Goal: Information Seeking & Learning: Learn about a topic

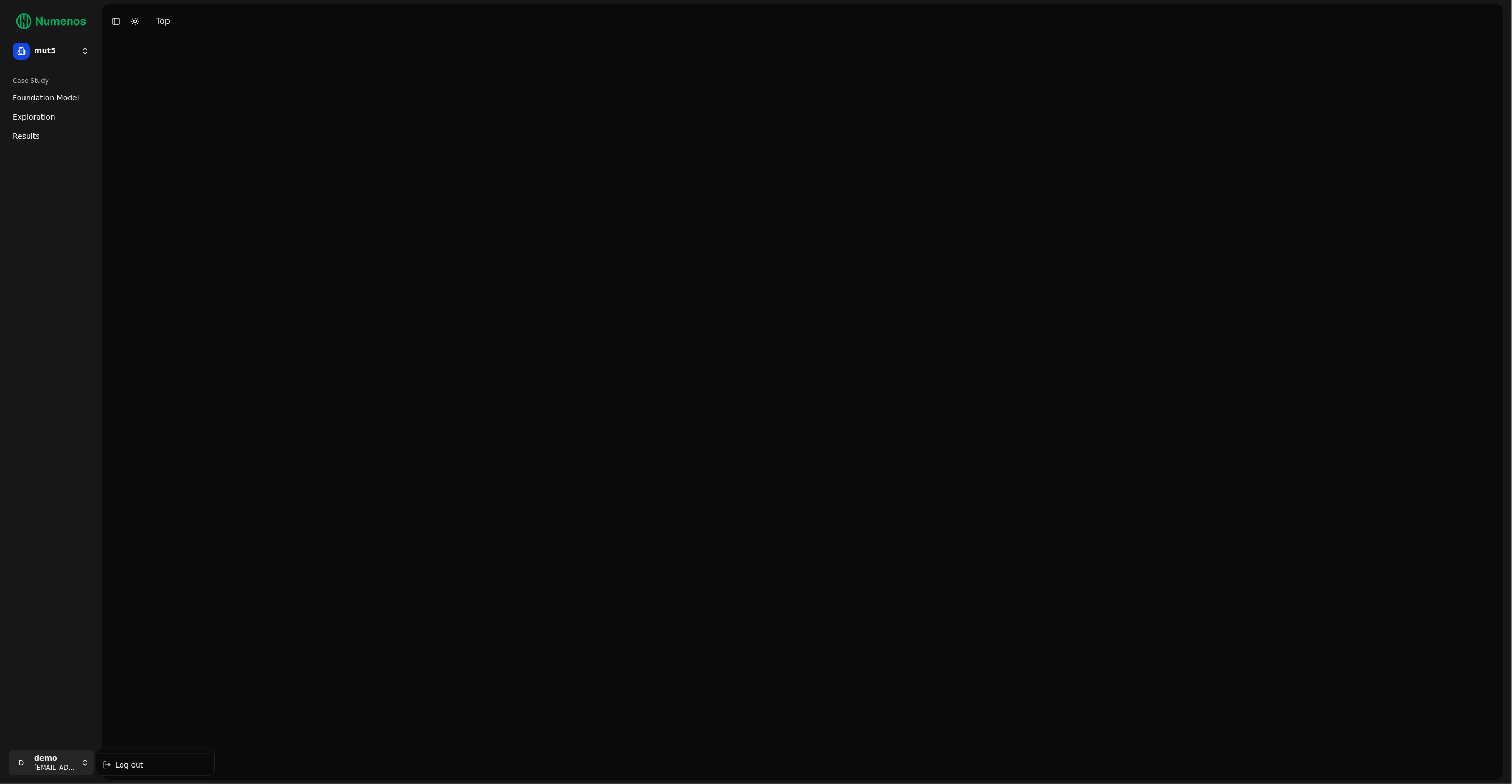
click at [61, 756] on html "mut5 Case Study Foundation Model Exploration Results D demo [EMAIL_ADDRESS] Tog…" at bounding box center [756, 392] width 1512 height 784
click at [131, 765] on div "Log out" at bounding box center [155, 765] width 114 height 17
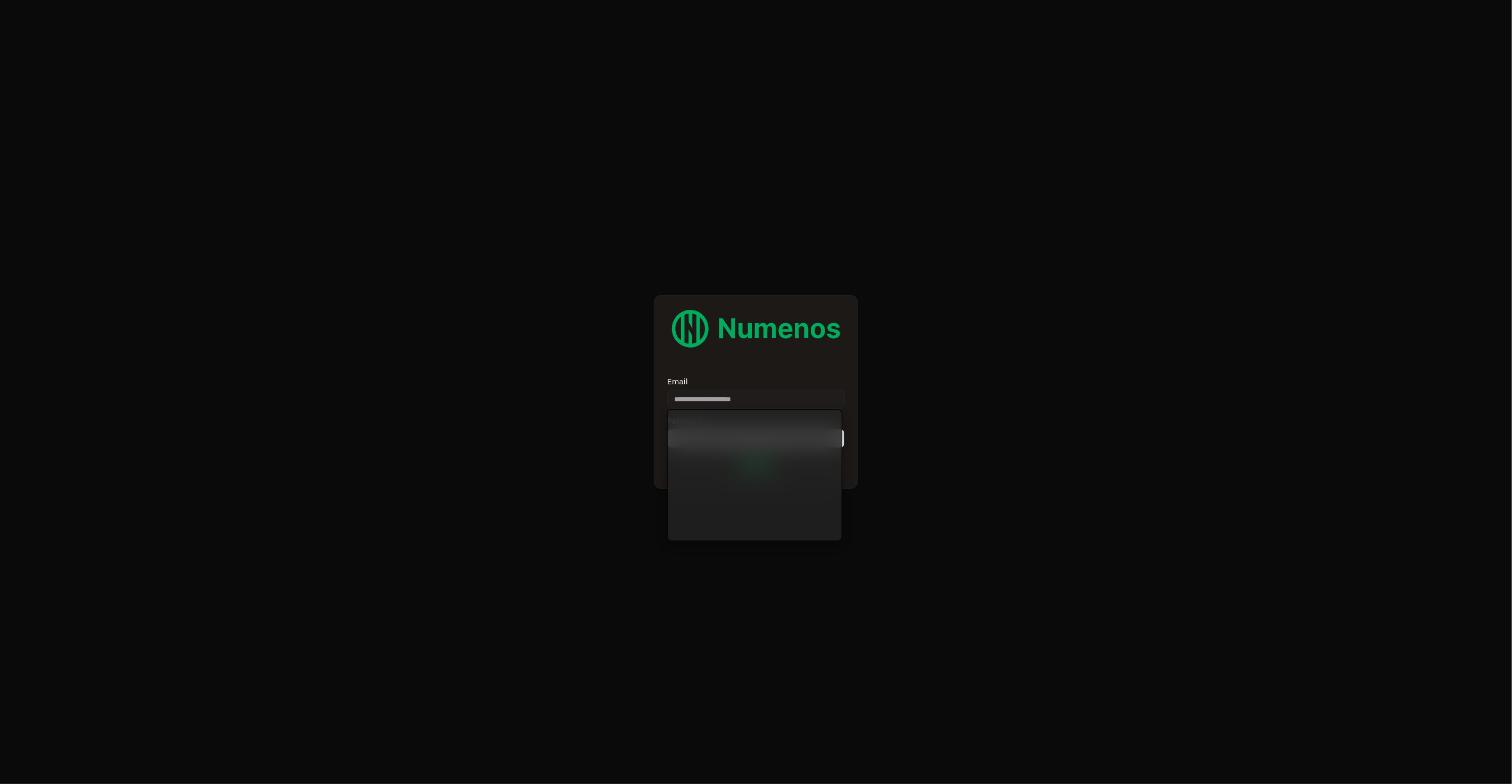
click at [667, 397] on input "Email" at bounding box center [756, 399] width 178 height 19
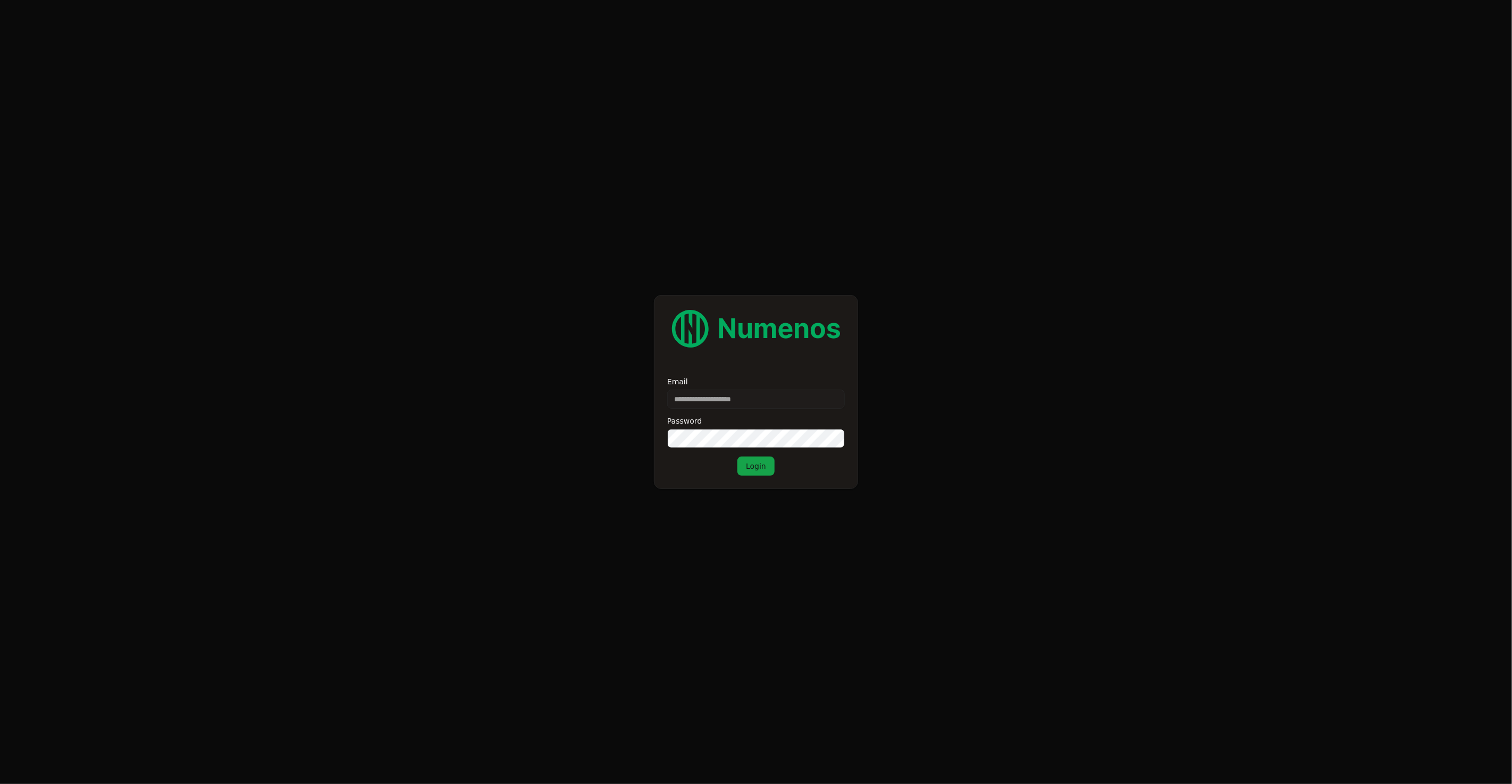
type input "**********"
click at [752, 463] on button "Login" at bounding box center [756, 467] width 37 height 19
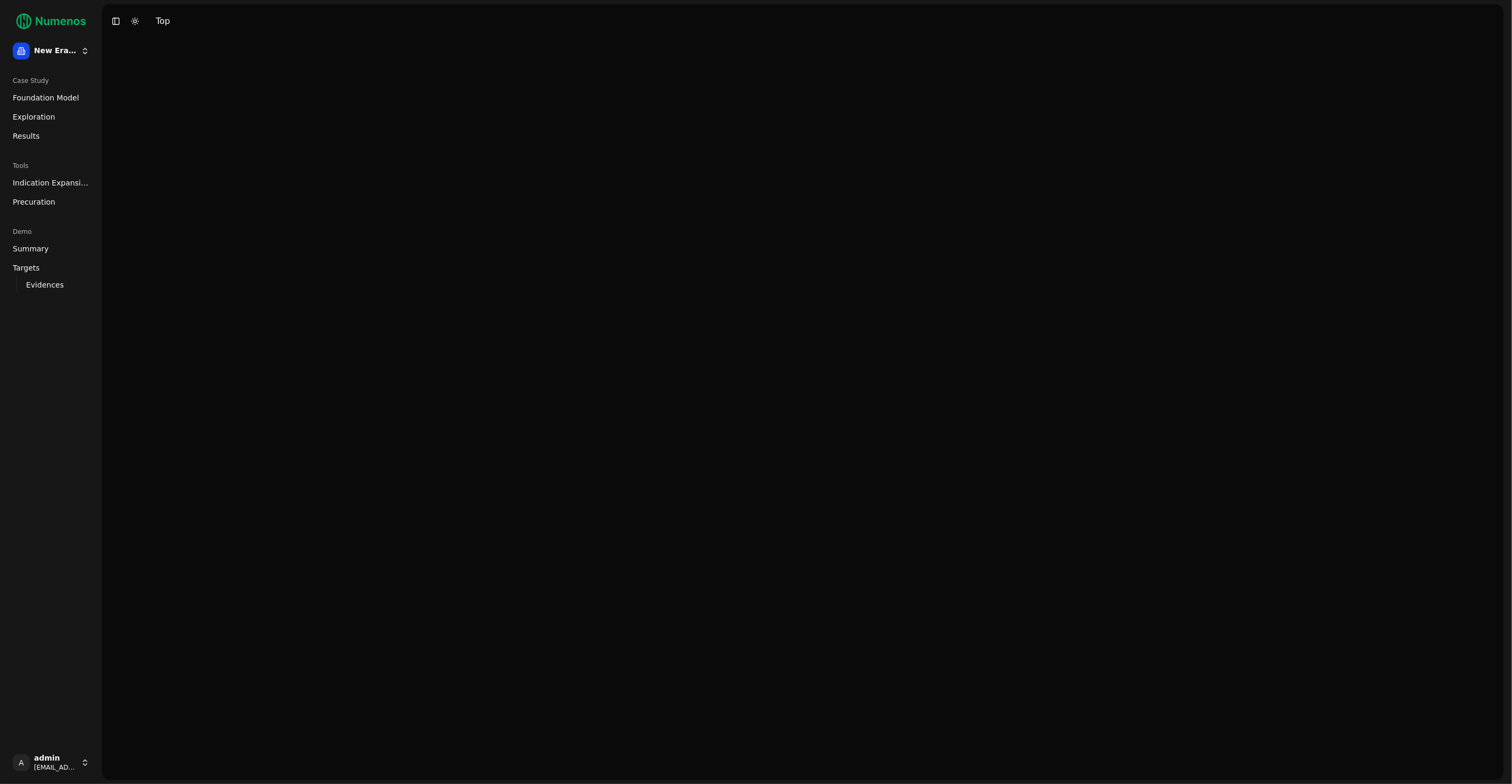
click at [24, 116] on span "Exploration" at bounding box center [34, 117] width 43 height 11
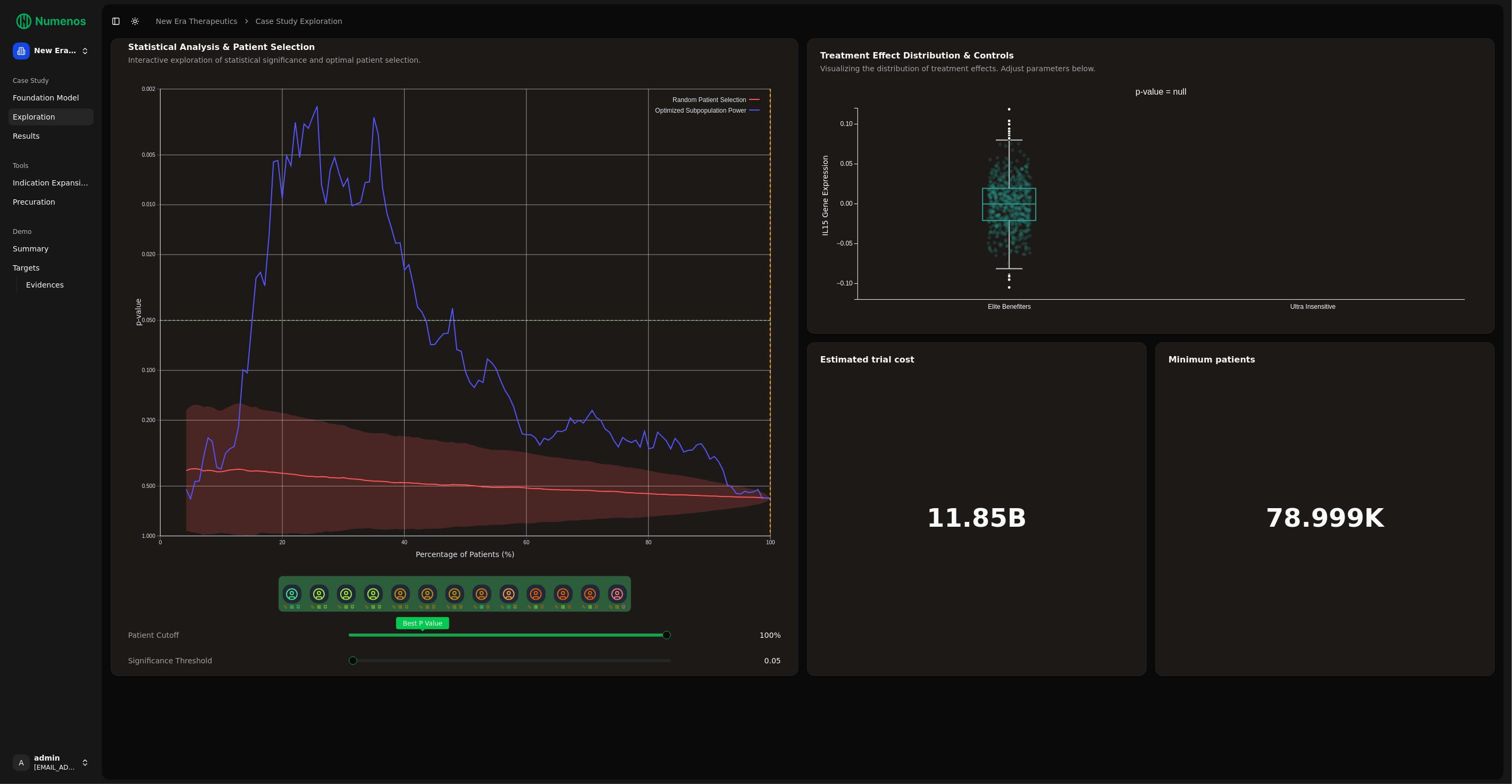
click at [455, 634] on span at bounding box center [454, 635] width 2 height 4
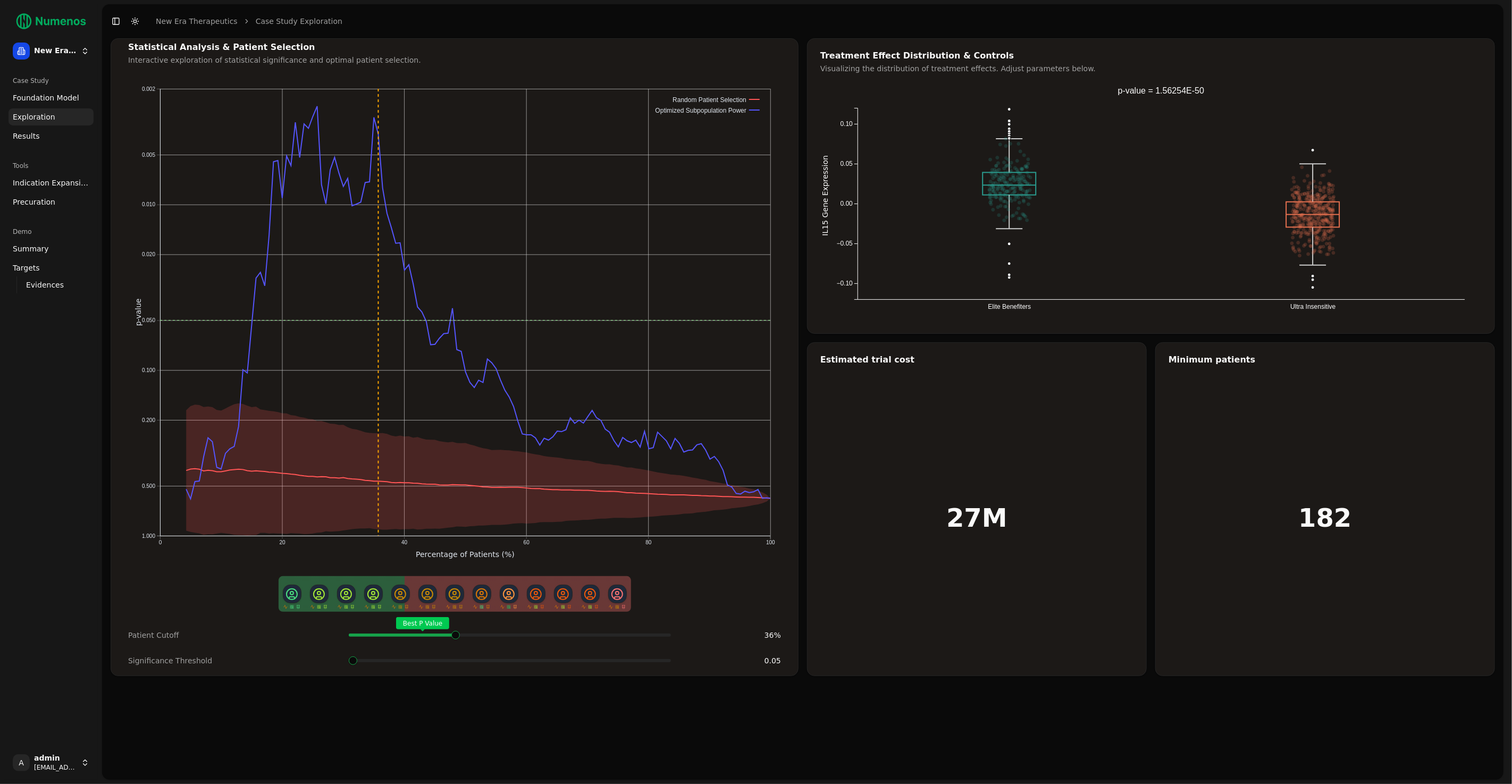
click at [454, 637] on div "Best P Value" at bounding box center [510, 635] width 323 height 21
click at [477, 639] on div "Best P Value" at bounding box center [510, 635] width 323 height 21
click at [49, 95] on span "Foundation Model" at bounding box center [46, 98] width 66 height 11
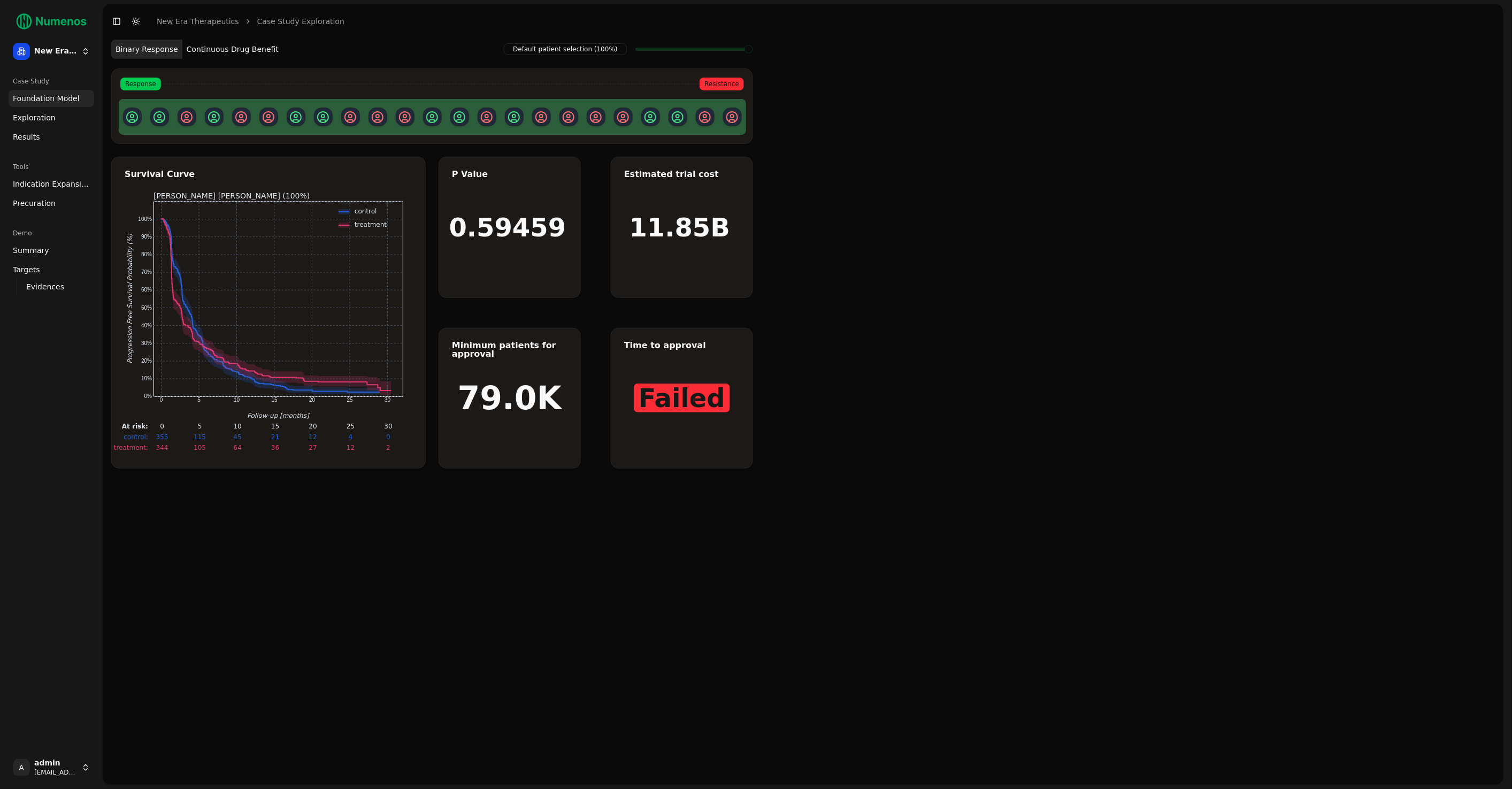
click at [212, 41] on button "Continuous Drug Benefit" at bounding box center [232, 49] width 101 height 19
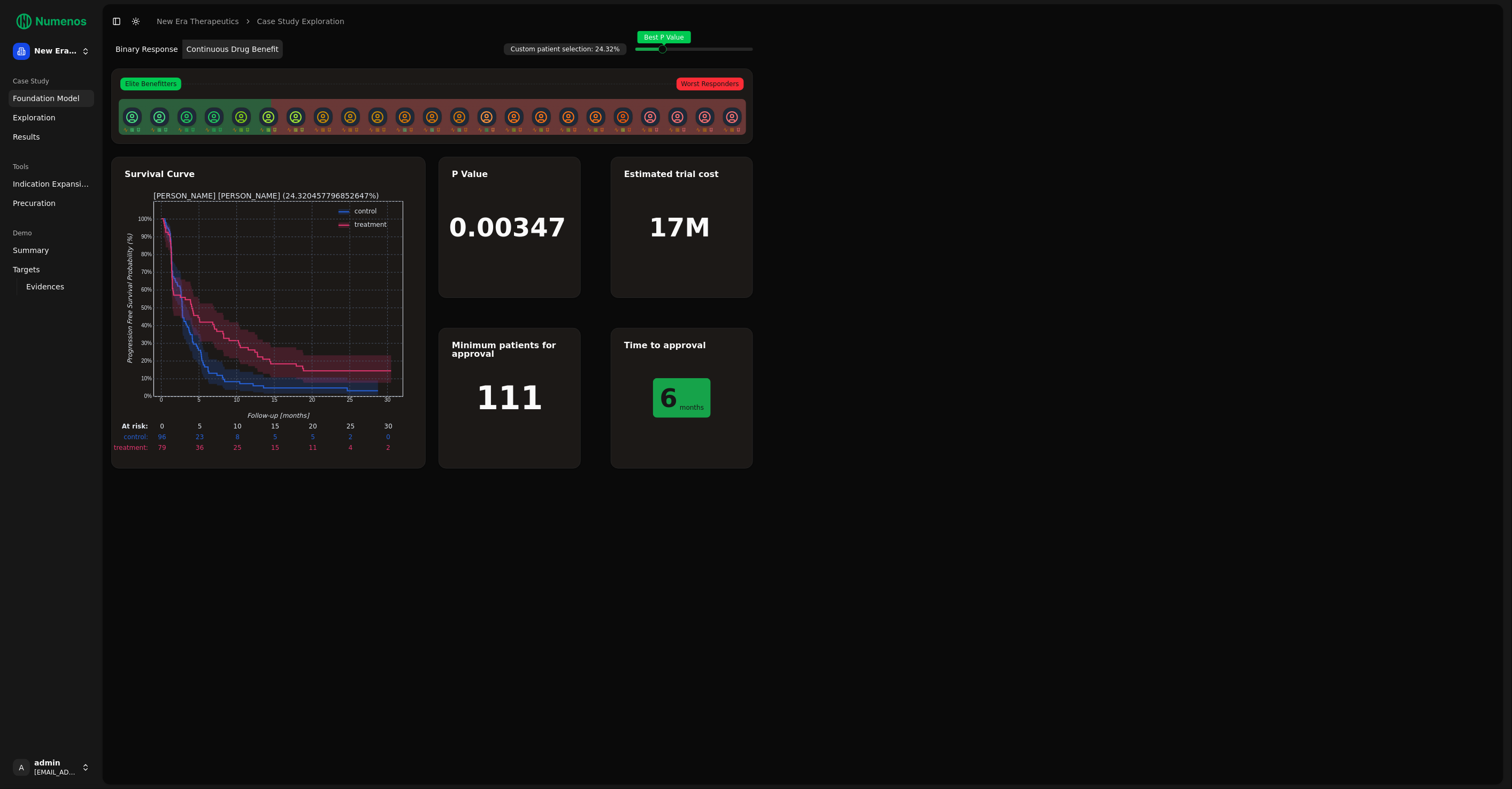
click at [676, 51] on span at bounding box center [676, 49] width 1 height 4
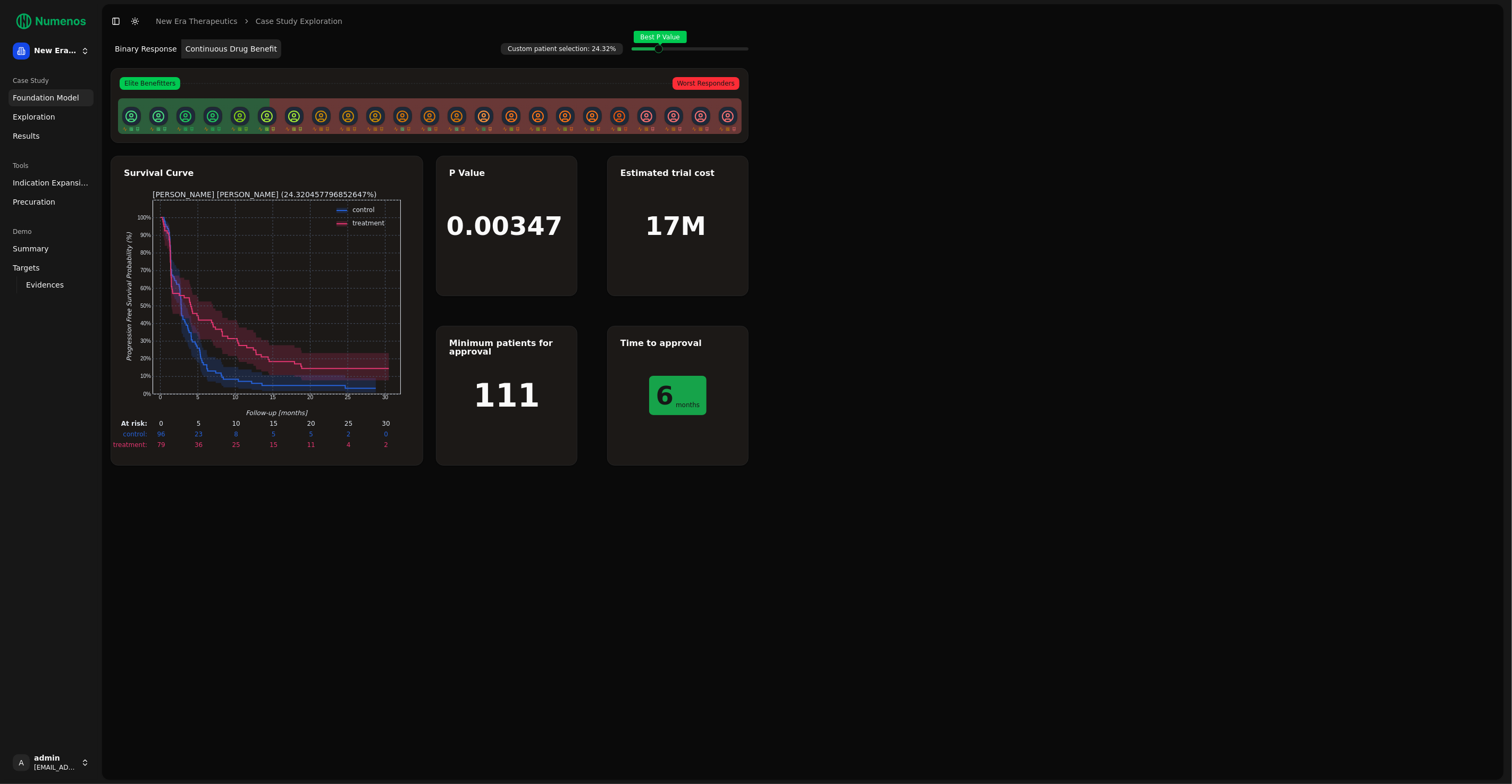
click at [1170, 309] on div "Custom patient selection: 24.32% Best P Value Binary Response Continuous Drug B…" at bounding box center [803, 409] width 1402 height 742
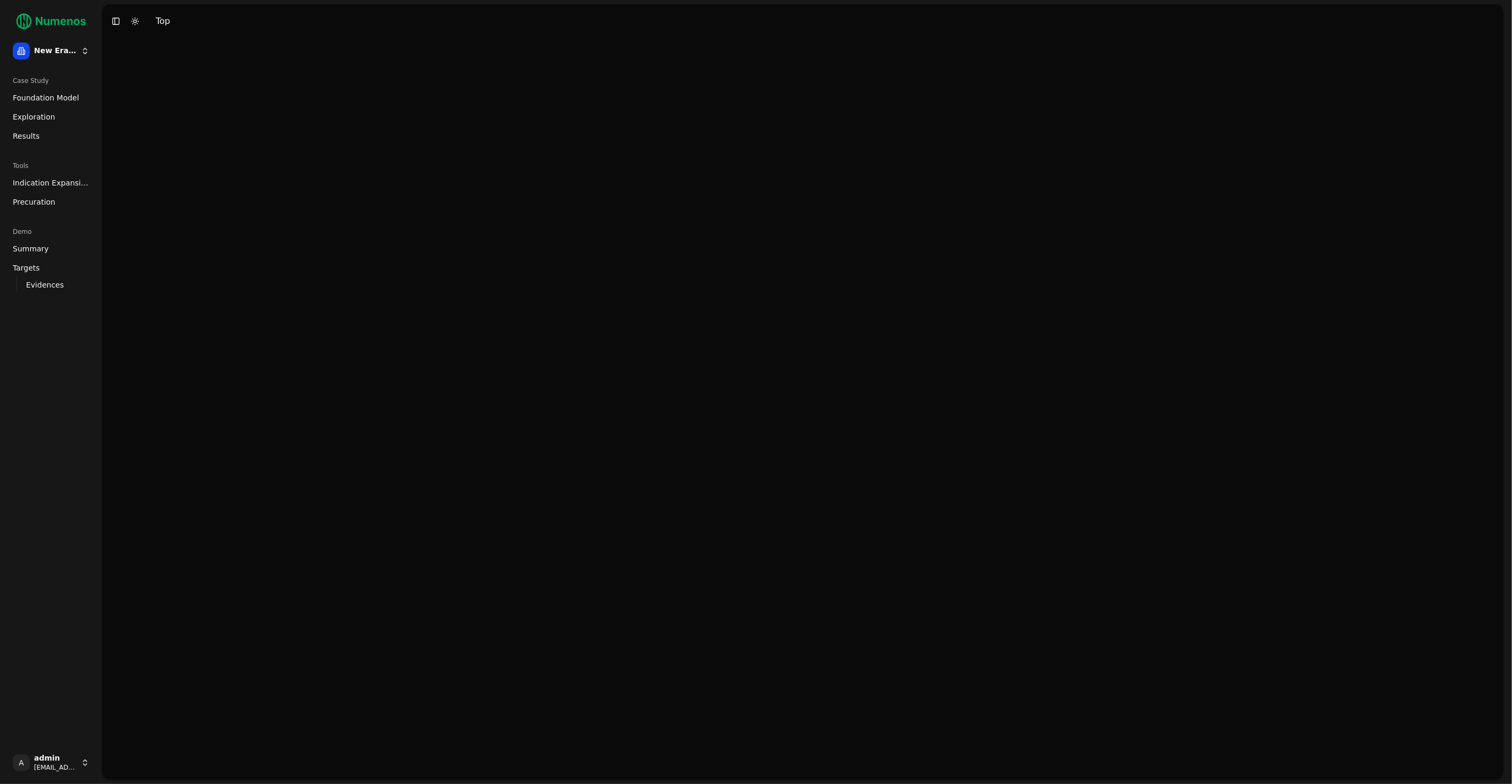
click at [22, 119] on span "Exploration" at bounding box center [34, 117] width 43 height 11
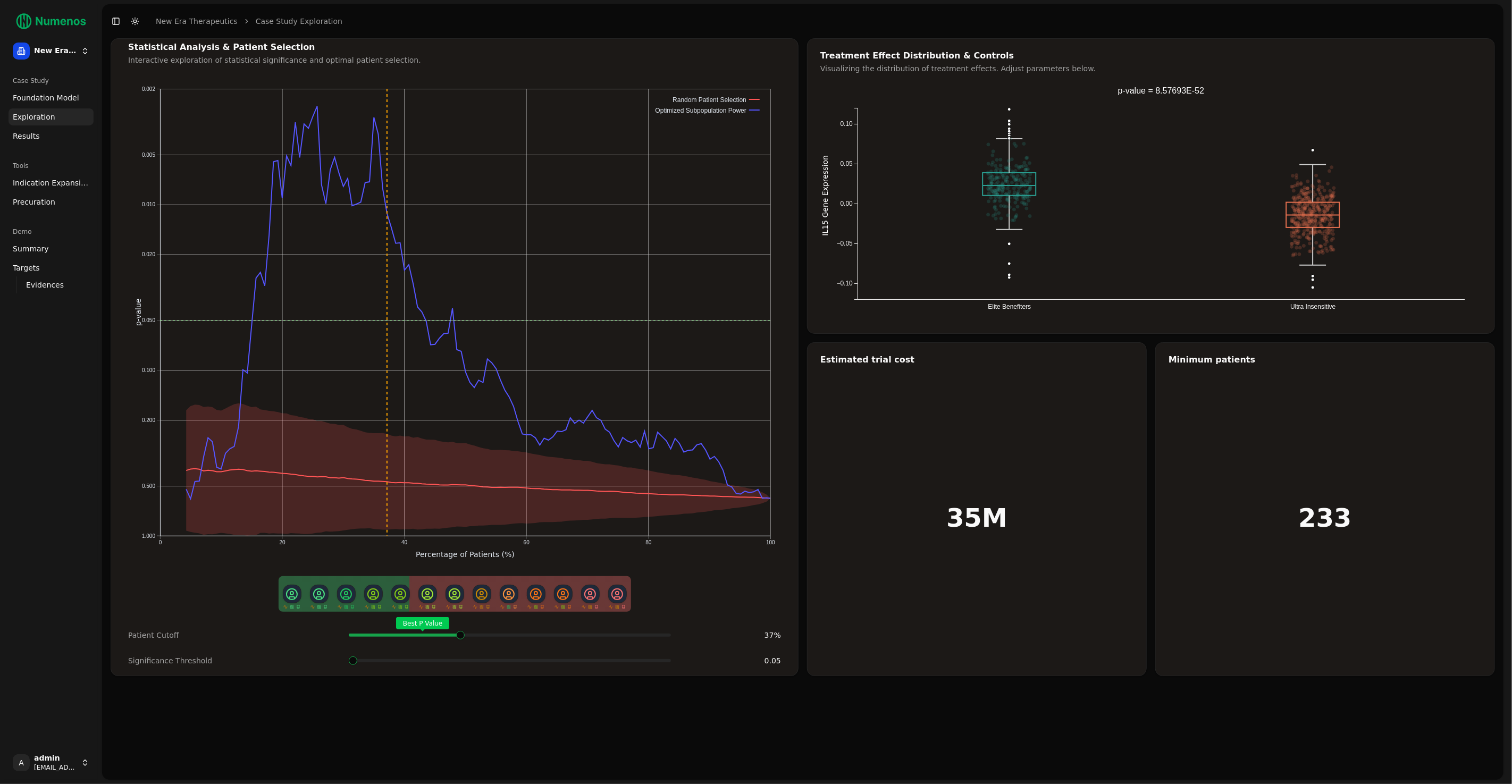
click at [659, 636] on span at bounding box center [660, 635] width 2 height 4
click at [27, 95] on span "Foundation Model" at bounding box center [46, 98] width 66 height 11
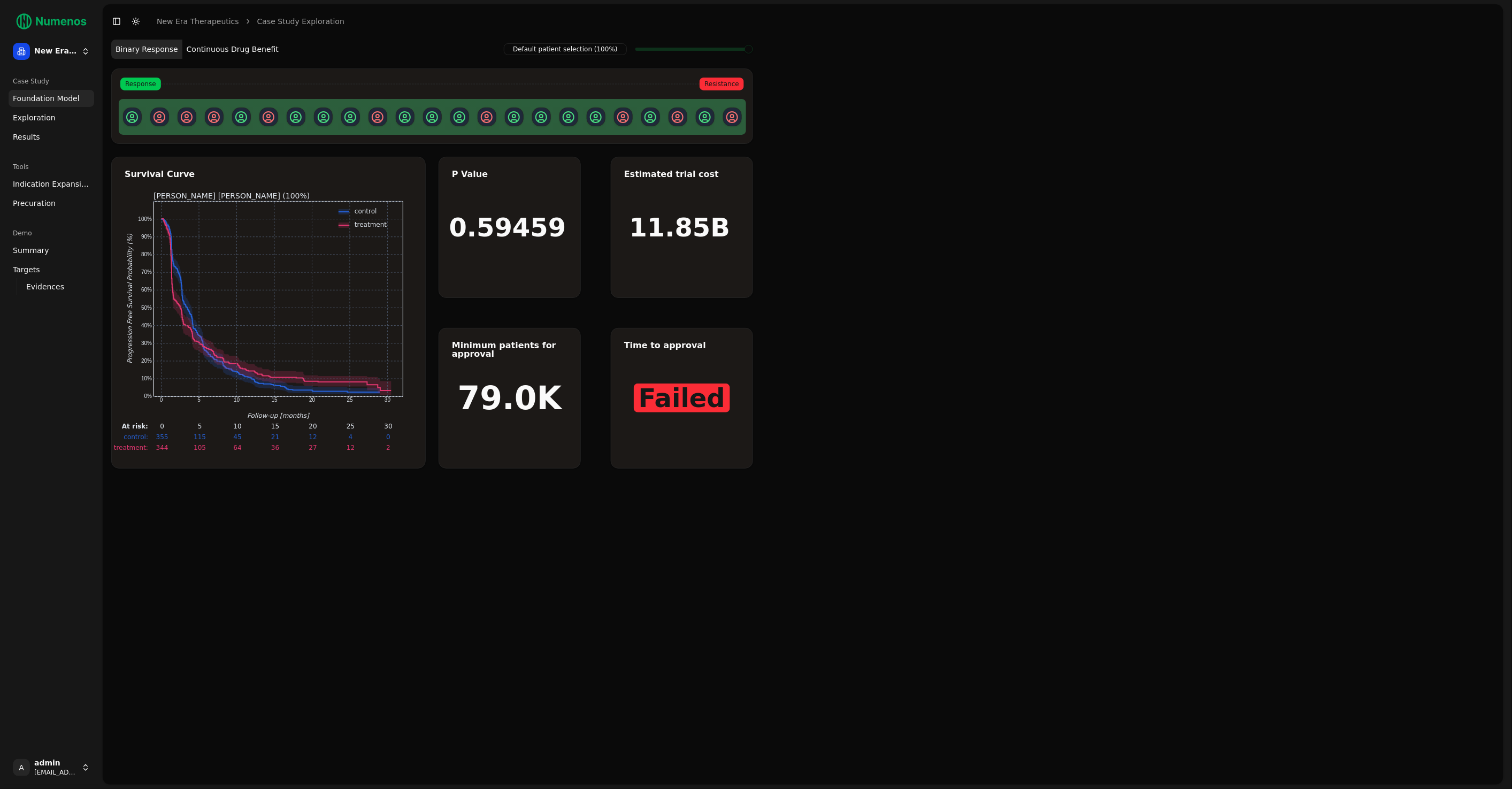
click at [203, 49] on button "Continuous Drug Benefit" at bounding box center [232, 49] width 101 height 19
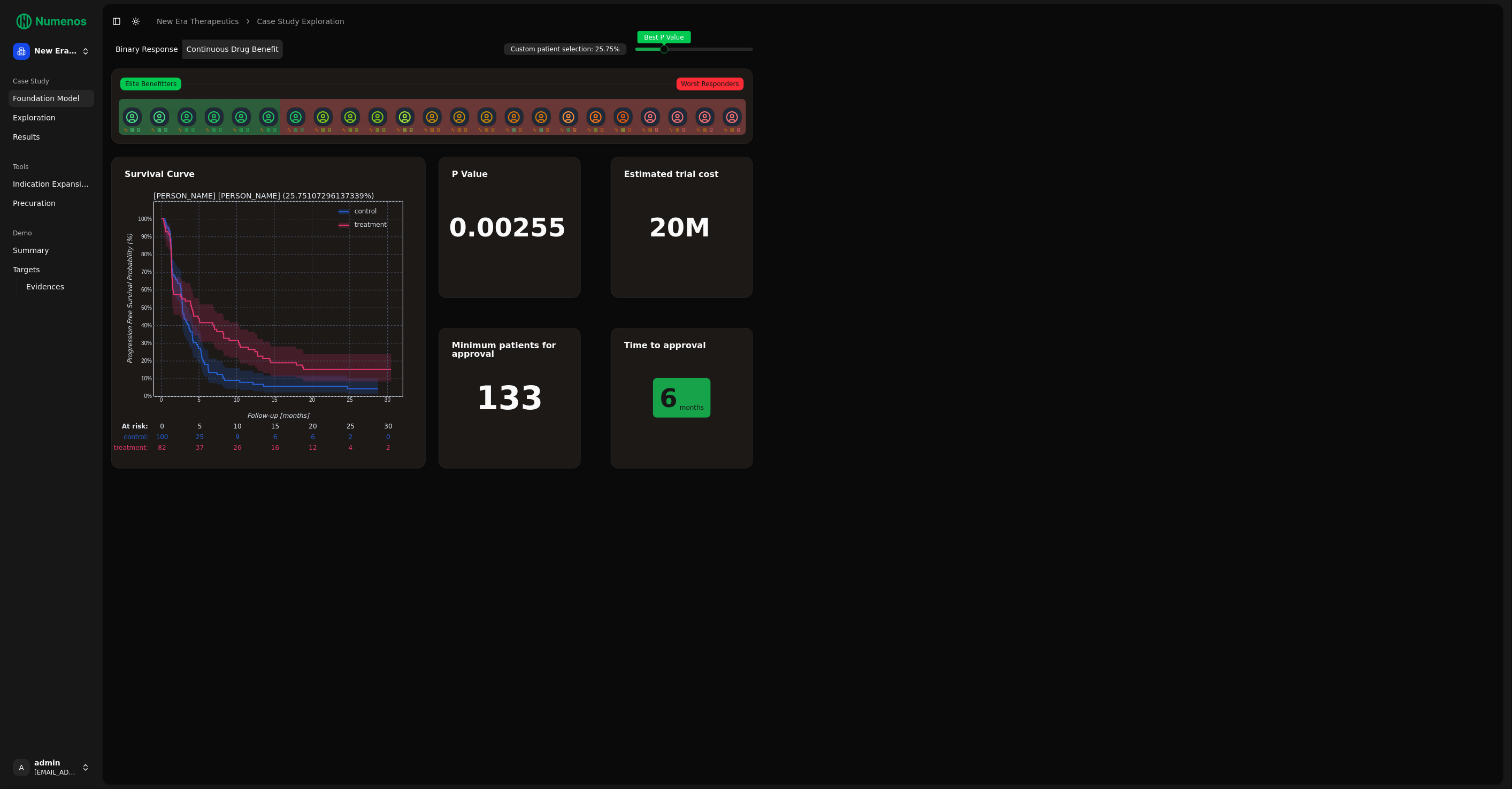
click at [676, 51] on span at bounding box center [676, 49] width 1 height 4
click at [143, 87] on span "Elite Benefitters" at bounding box center [151, 84] width 61 height 13
click at [218, 85] on div "Elite Benefitters Worst Responders" at bounding box center [432, 84] width 641 height 13
click at [189, 46] on button "Continuous Drug Benefit" at bounding box center [232, 49] width 101 height 19
click at [156, 49] on button "Binary Response" at bounding box center [147, 49] width 71 height 19
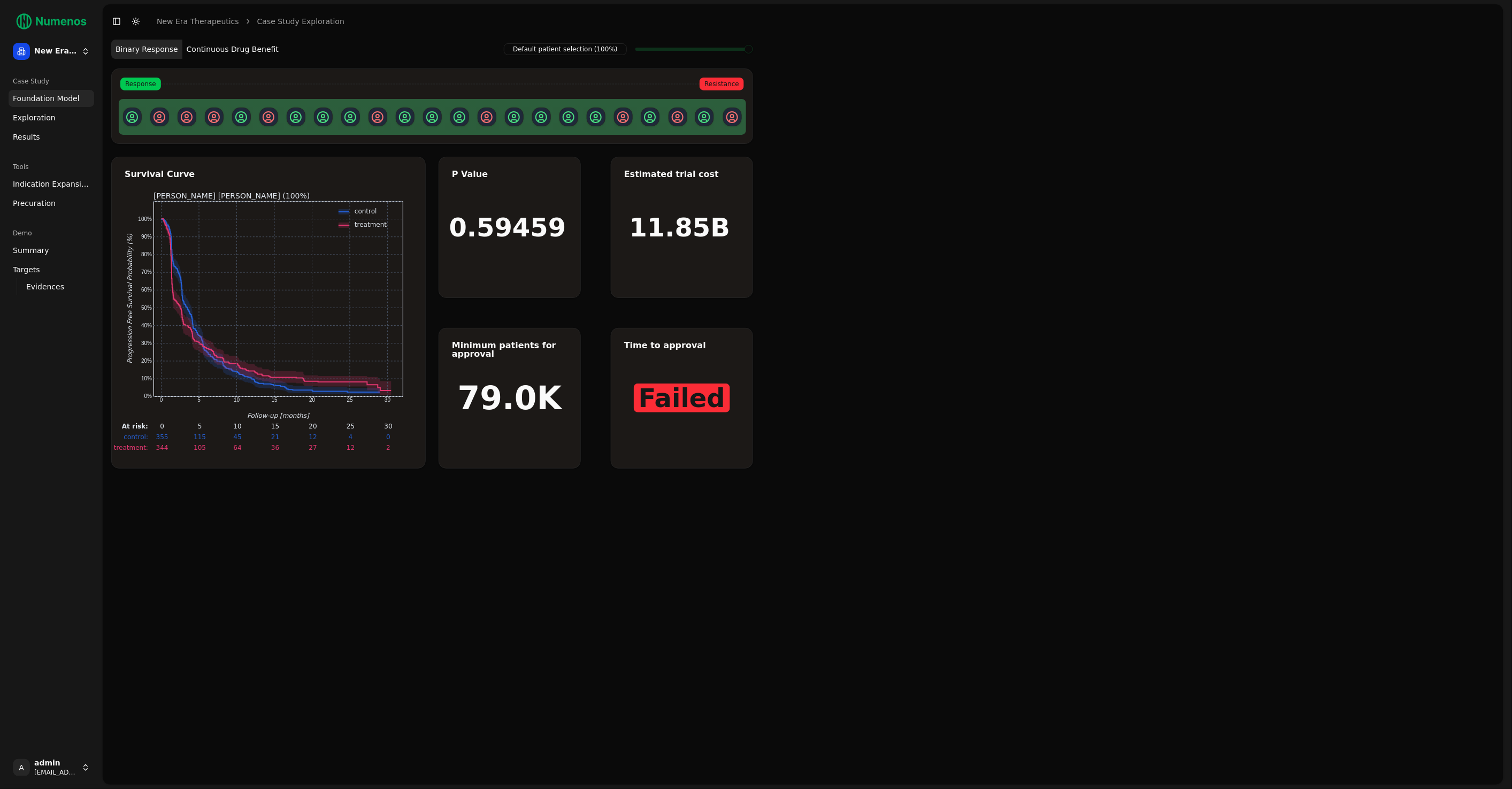
click at [42, 137] on link "Results" at bounding box center [51, 137] width 85 height 17
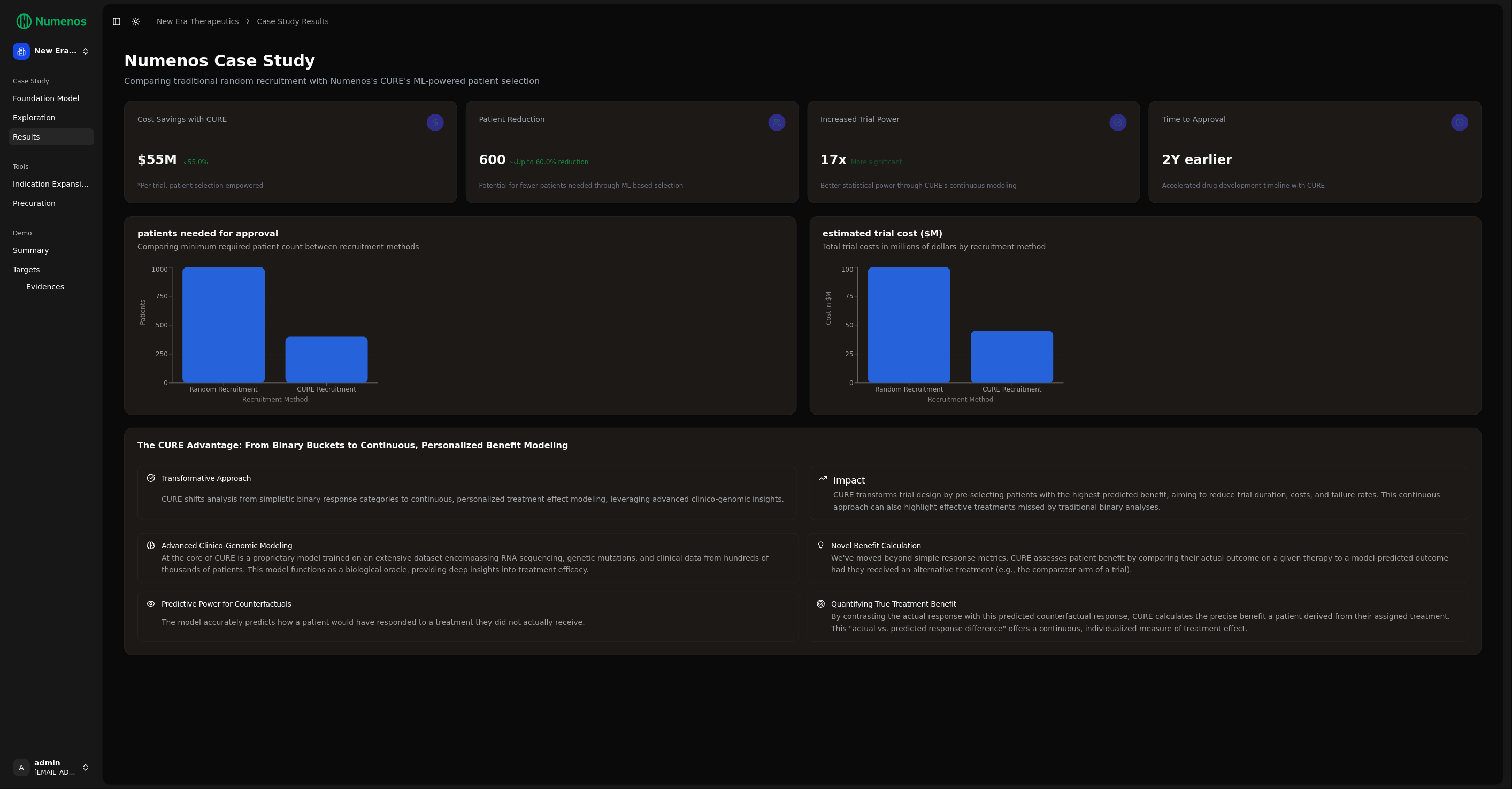
click at [43, 185] on span "Indication Expansion" at bounding box center [51, 184] width 77 height 11
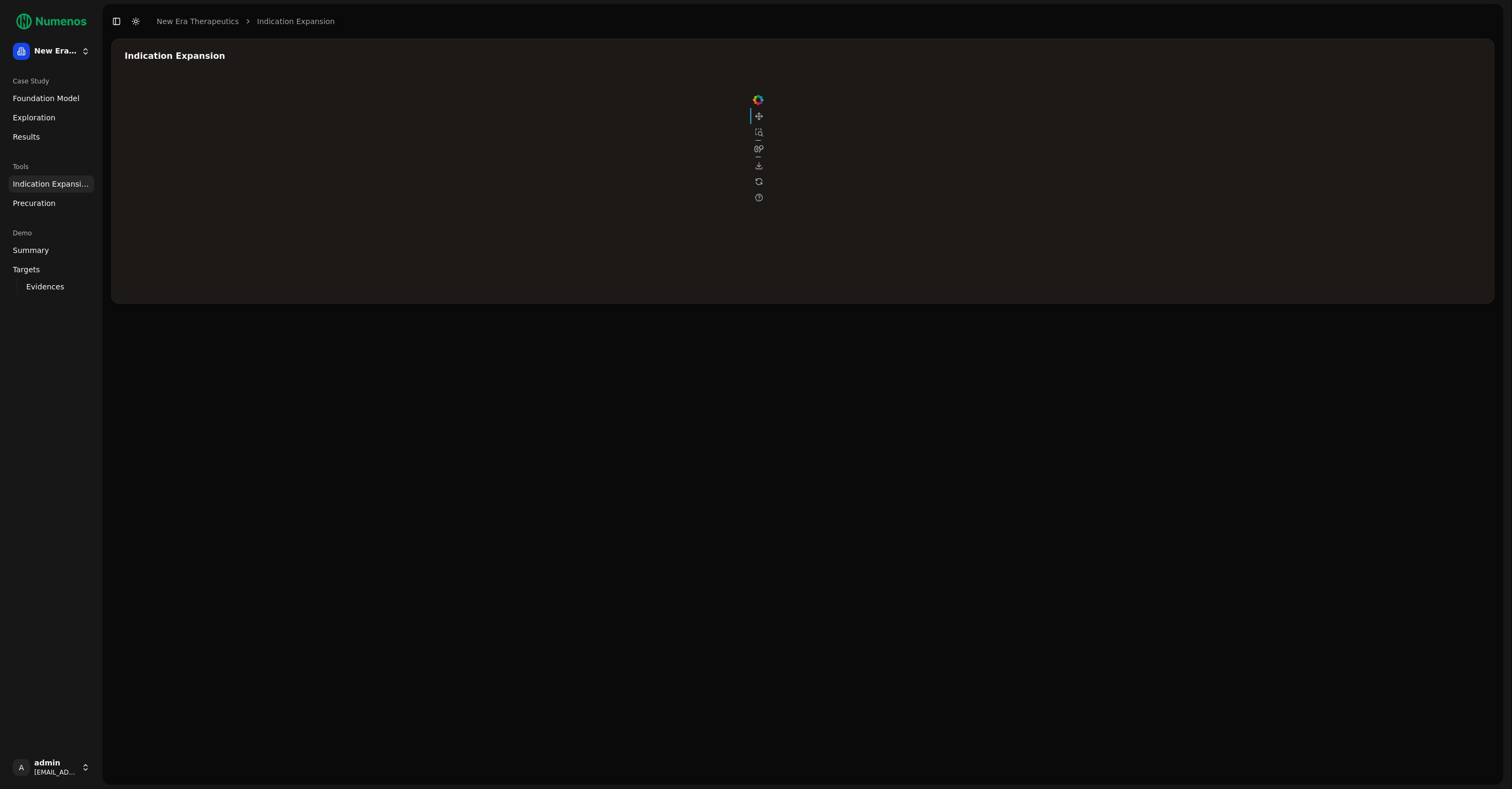
click at [573, 168] on div at bounding box center [445, 183] width 642 height 214
click at [573, 161] on div at bounding box center [445, 183] width 642 height 214
click at [578, 150] on div at bounding box center [445, 183] width 642 height 214
click at [579, 140] on div at bounding box center [445, 183] width 642 height 214
click at [580, 140] on div at bounding box center [445, 183] width 642 height 214
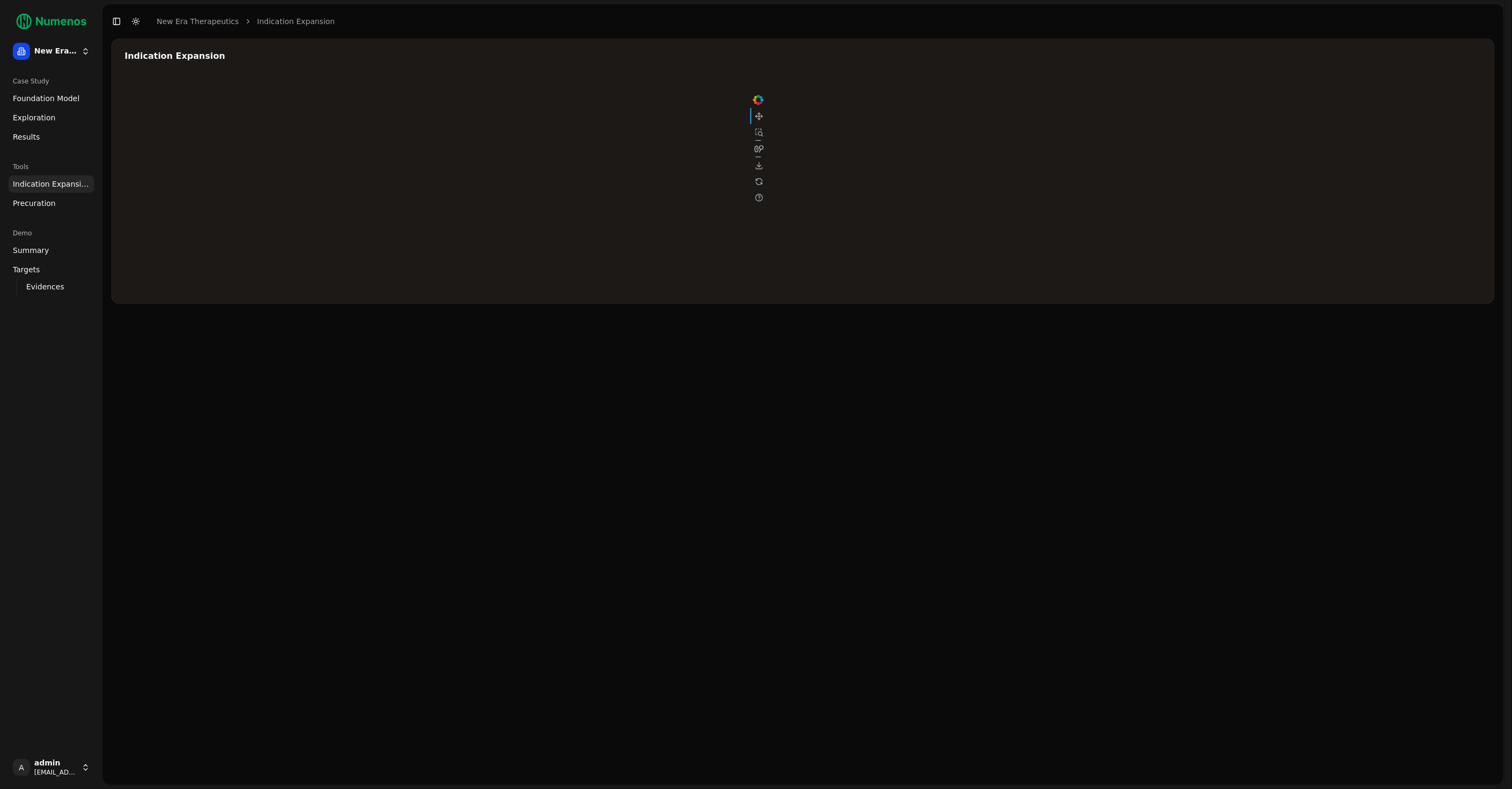
click at [578, 150] on div at bounding box center [445, 183] width 642 height 214
click at [578, 153] on div at bounding box center [445, 183] width 642 height 214
click at [578, 150] on div at bounding box center [445, 183] width 642 height 214
click at [575, 169] on div at bounding box center [445, 183] width 642 height 214
click at [135, 21] on button "Toggle Dark Mode" at bounding box center [135, 21] width 15 height 15
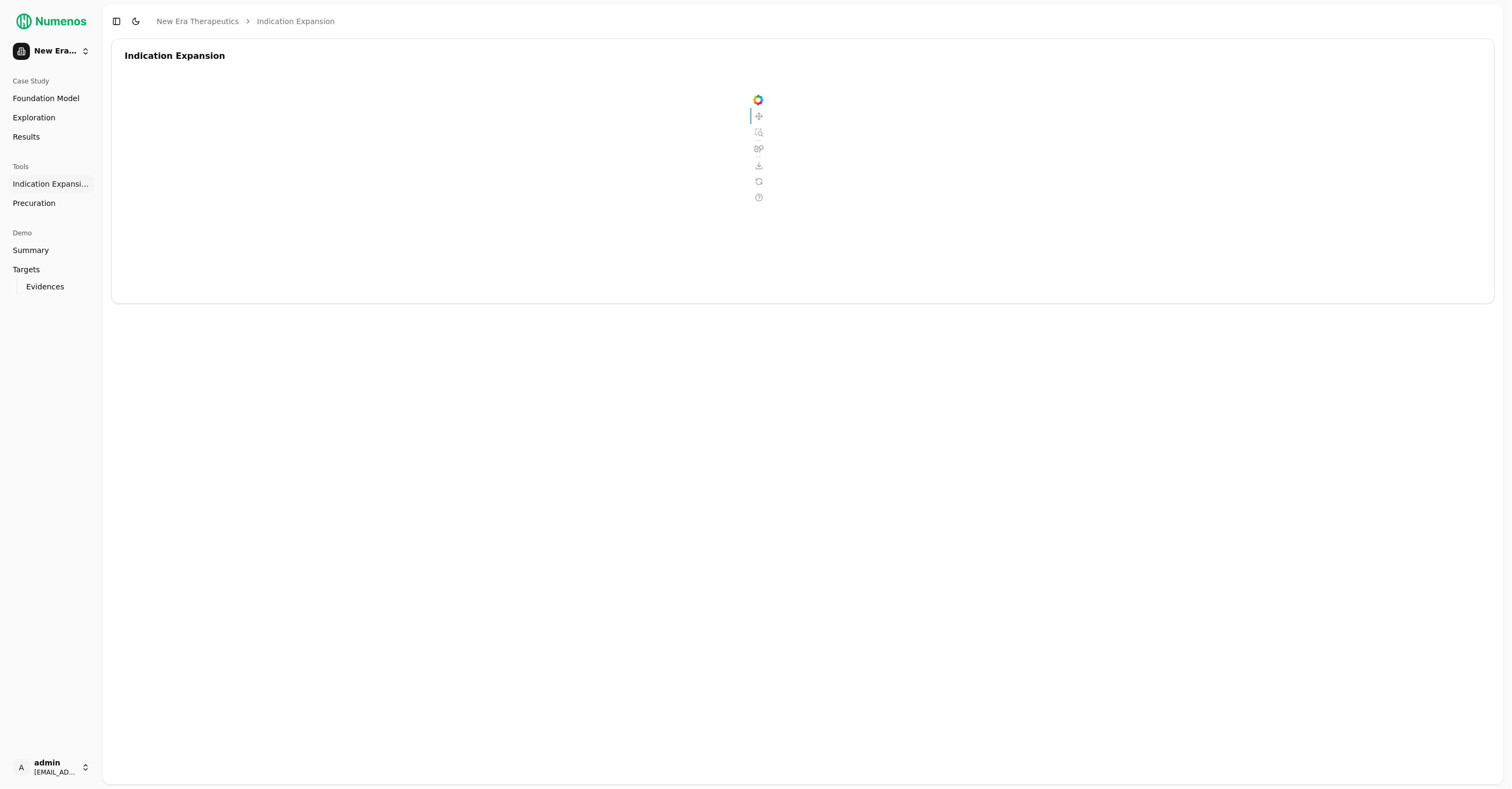
click at [36, 120] on span "Exploration" at bounding box center [34, 117] width 43 height 11
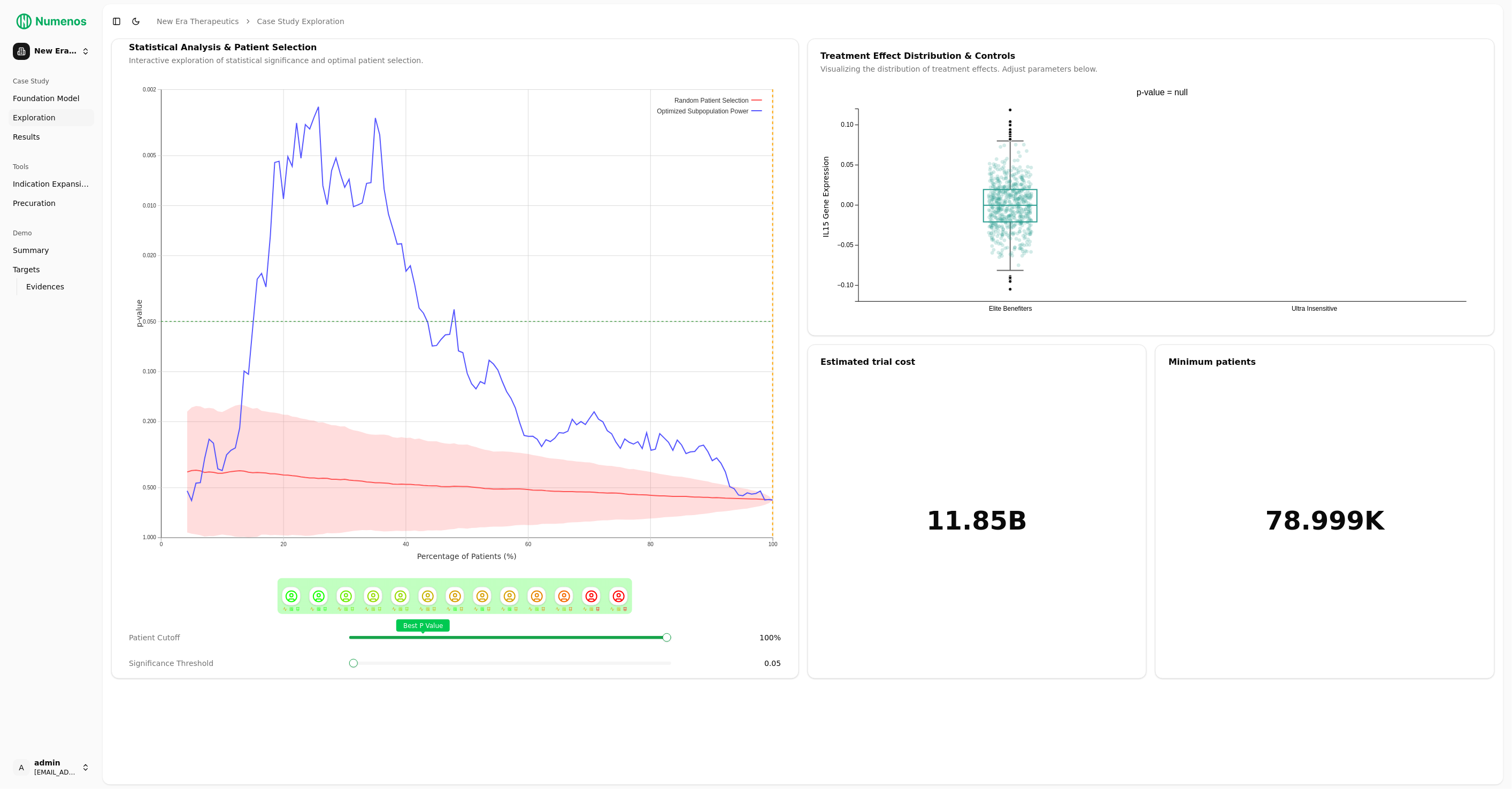
click at [37, 137] on span "Results" at bounding box center [26, 137] width 28 height 11
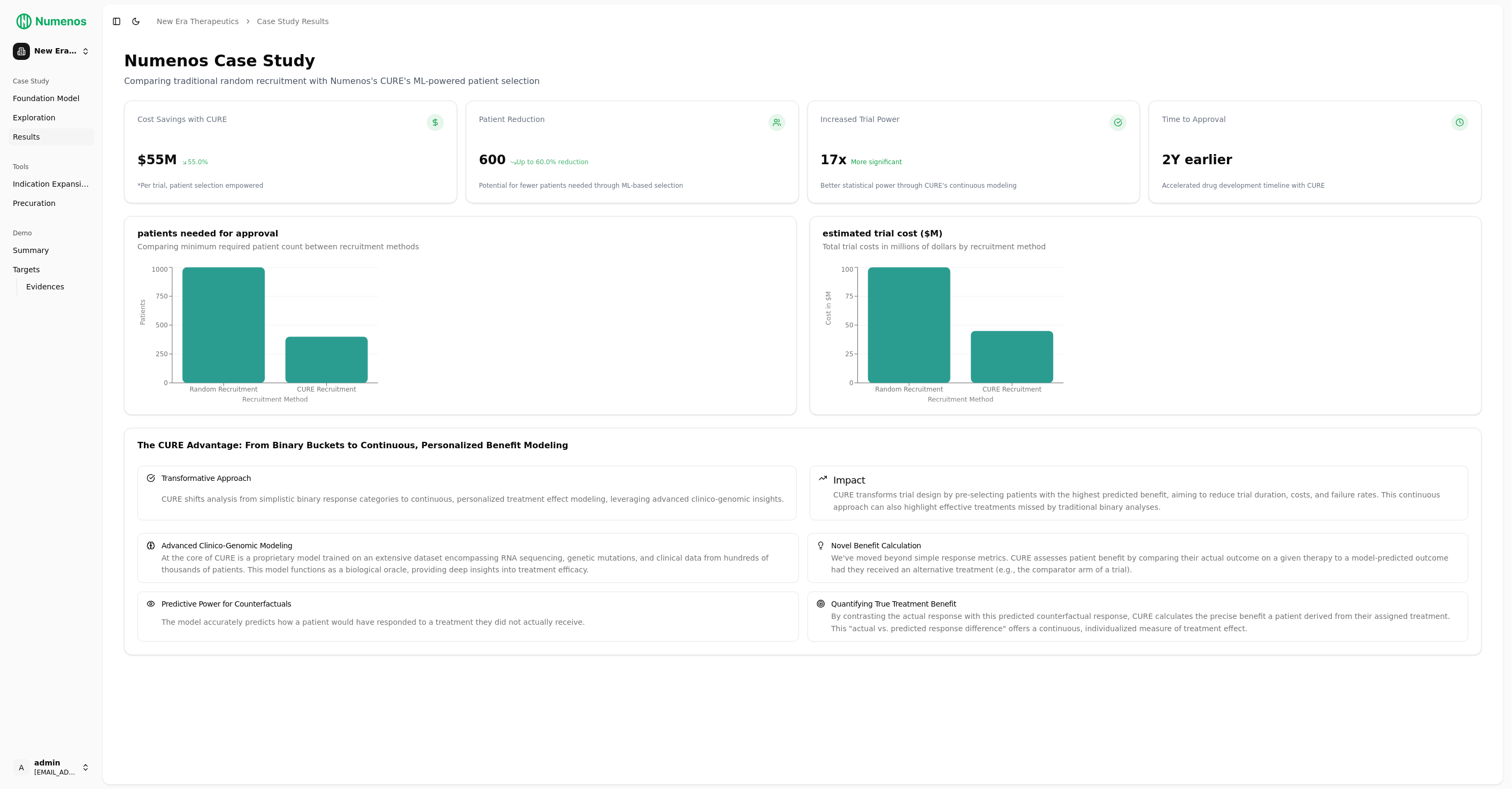
click at [39, 100] on span "Foundation Model" at bounding box center [46, 98] width 67 height 11
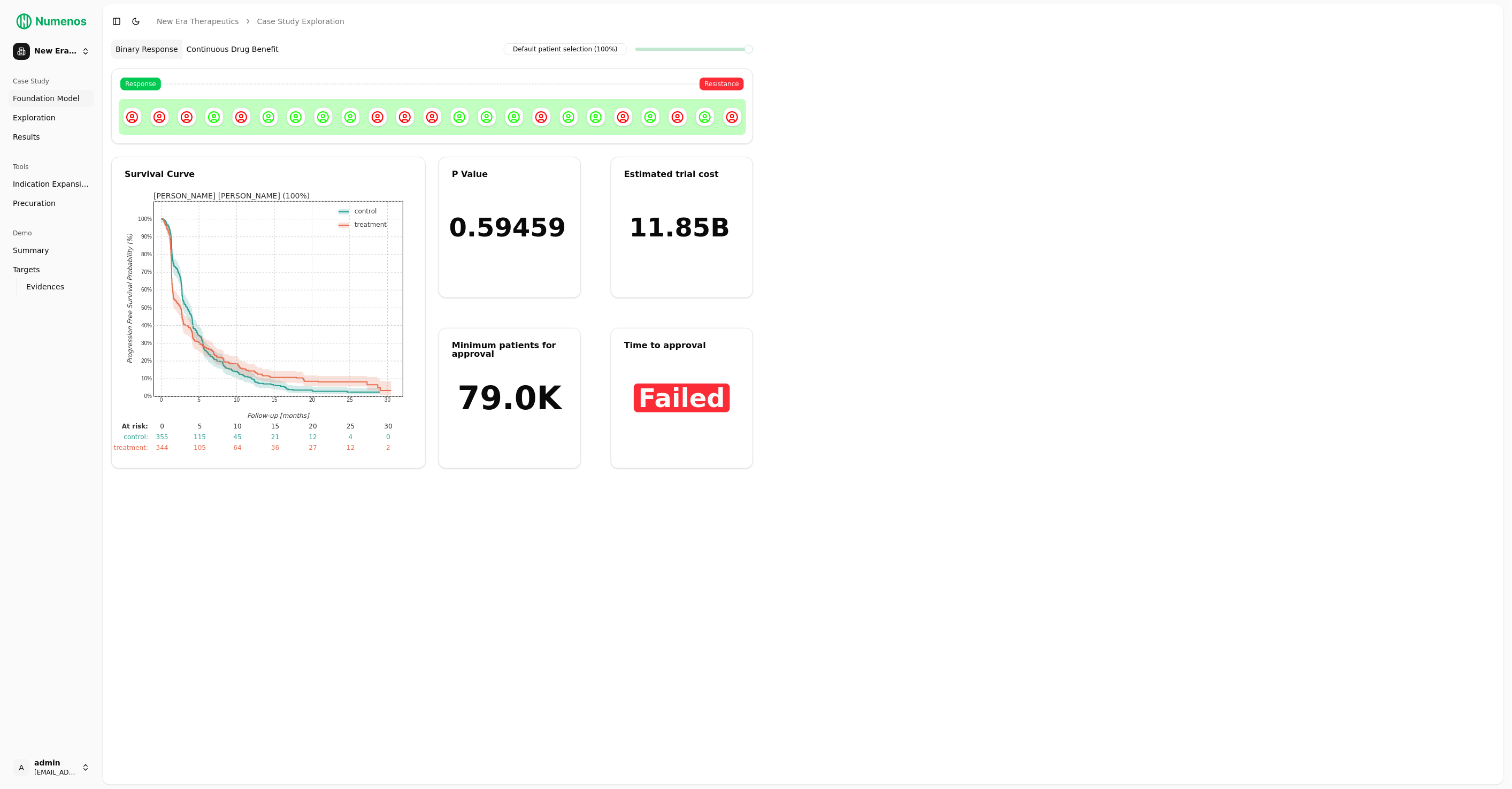
click at [40, 285] on span "Evidences" at bounding box center [45, 287] width 38 height 11
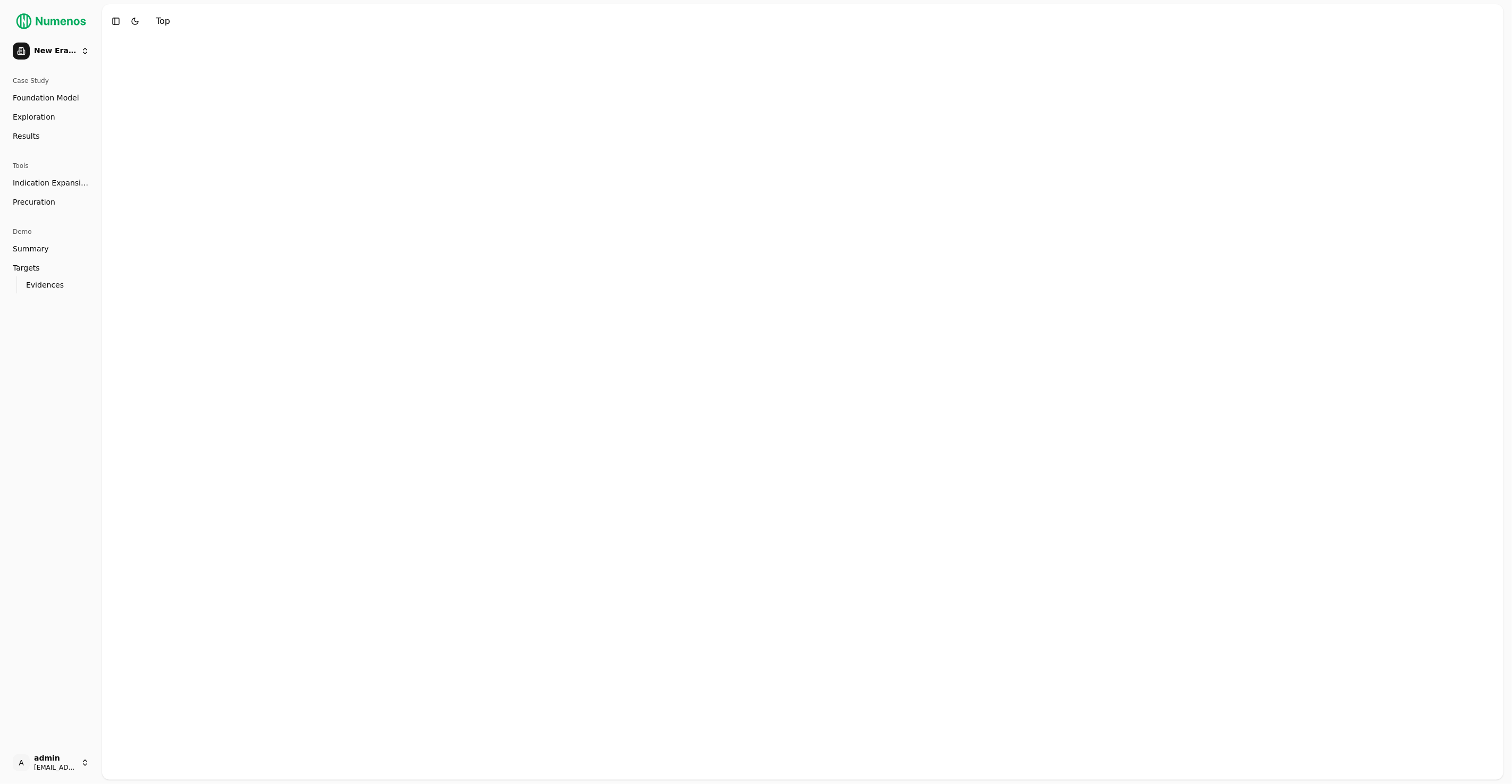
click at [54, 178] on span "Indication Expansion" at bounding box center [51, 183] width 76 height 11
click at [494, 149] on div at bounding box center [442, 182] width 638 height 213
click at [498, 188] on div at bounding box center [442, 182] width 638 height 213
click at [504, 208] on div at bounding box center [442, 182] width 638 height 213
click at [576, 195] on div at bounding box center [442, 182] width 638 height 213
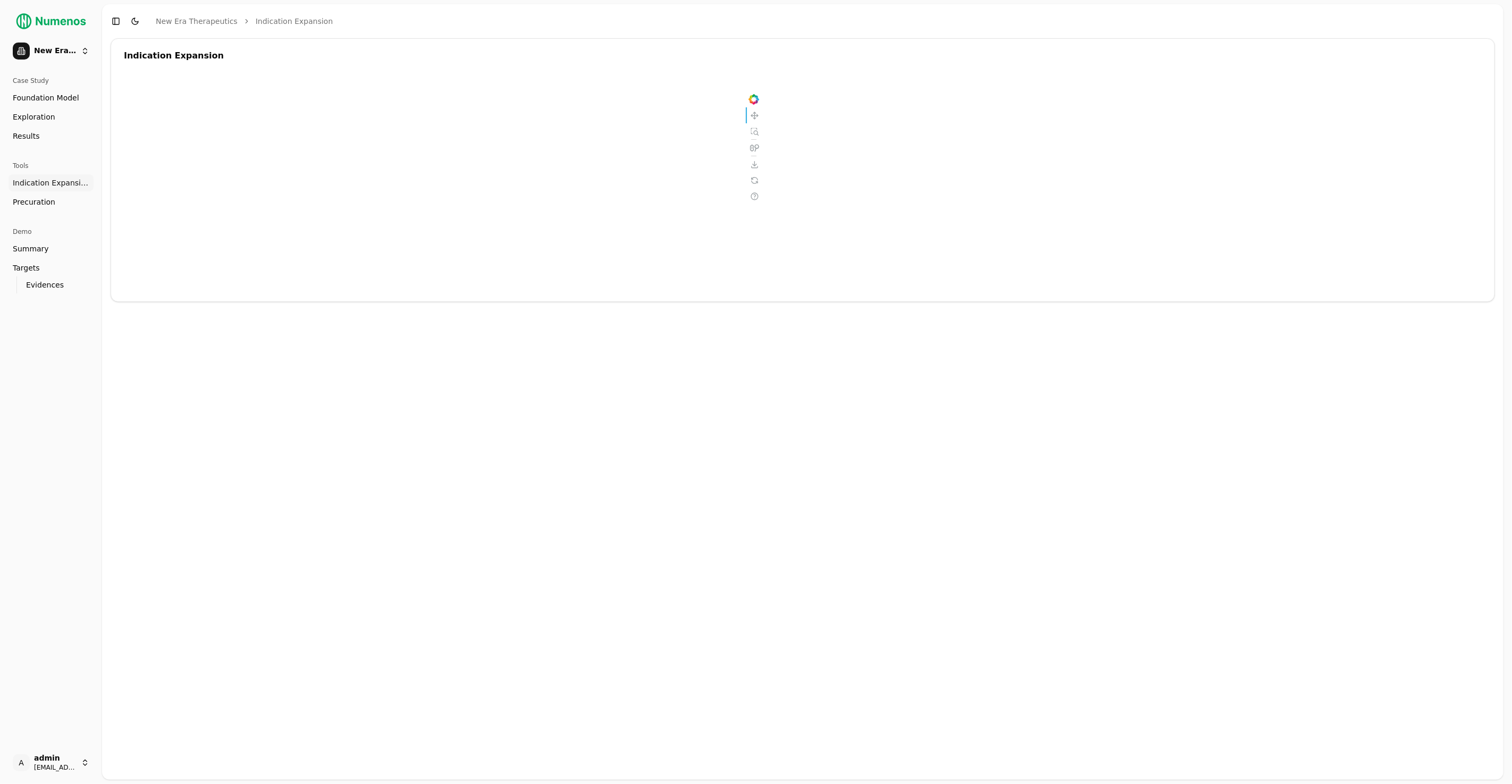
click at [572, 183] on div at bounding box center [442, 182] width 638 height 213
click at [130, 20] on button "Toggle Dark Mode" at bounding box center [134, 21] width 15 height 15
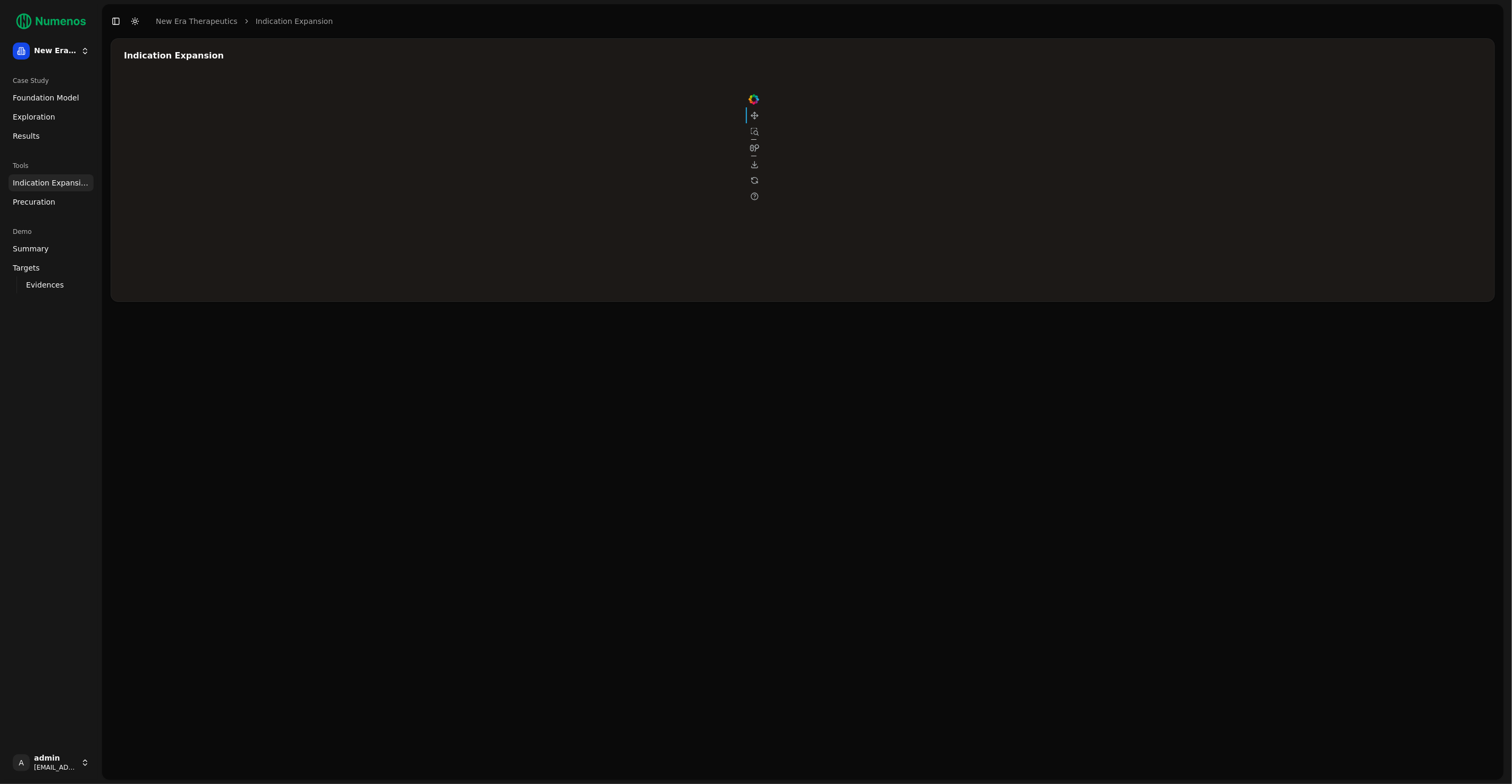
click at [595, 179] on div at bounding box center [442, 182] width 638 height 213
click at [588, 161] on div at bounding box center [442, 182] width 638 height 213
click at [583, 143] on div at bounding box center [442, 182] width 638 height 213
click at [577, 185] on div at bounding box center [442, 182] width 638 height 213
click at [580, 203] on div at bounding box center [442, 182] width 638 height 213
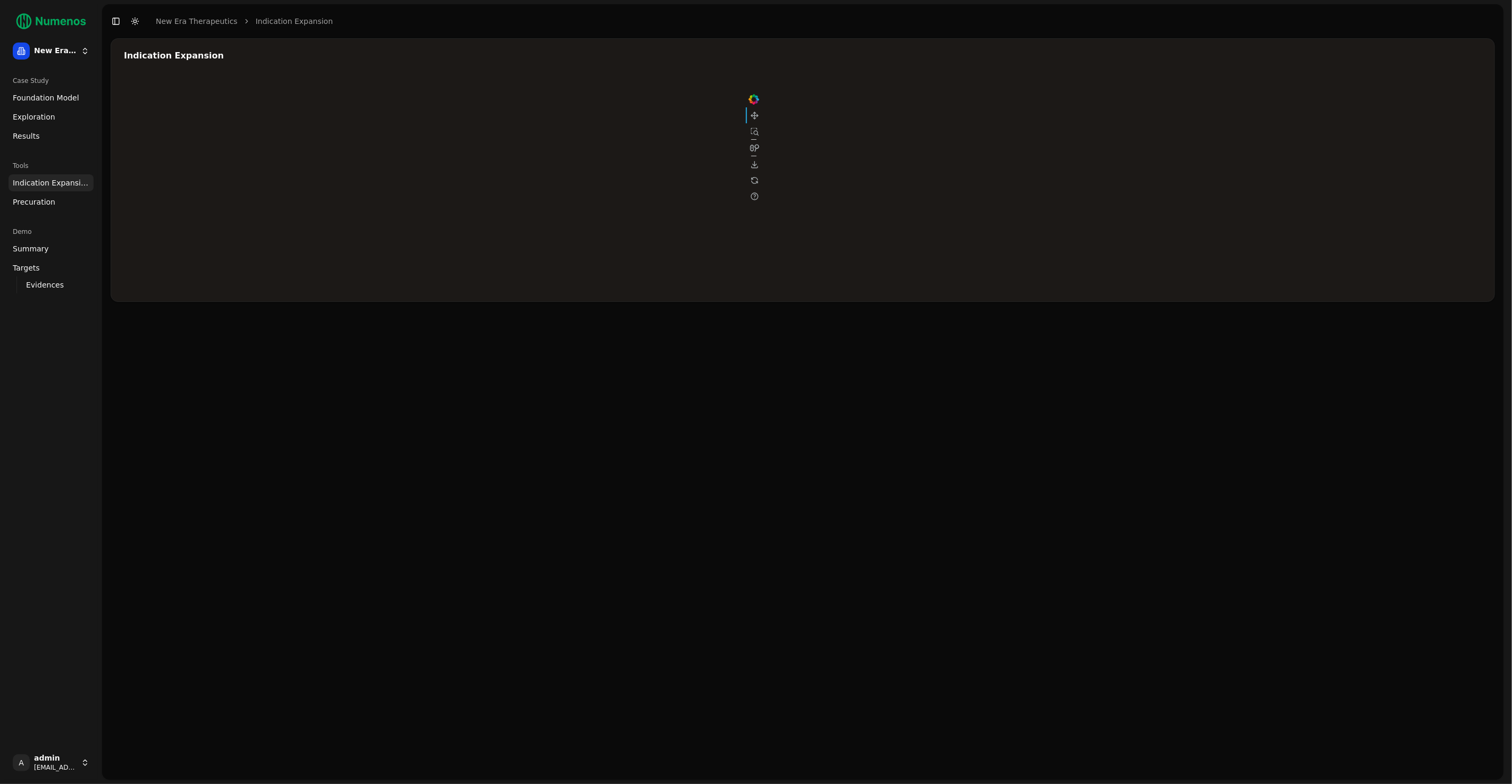
click at [698, 168] on div at bounding box center [442, 182] width 638 height 213
click at [698, 178] on div at bounding box center [442, 182] width 638 height 213
click at [294, 196] on div at bounding box center [442, 182] width 638 height 213
click at [302, 205] on div at bounding box center [442, 182] width 638 height 213
click at [319, 210] on div at bounding box center [442, 182] width 638 height 213
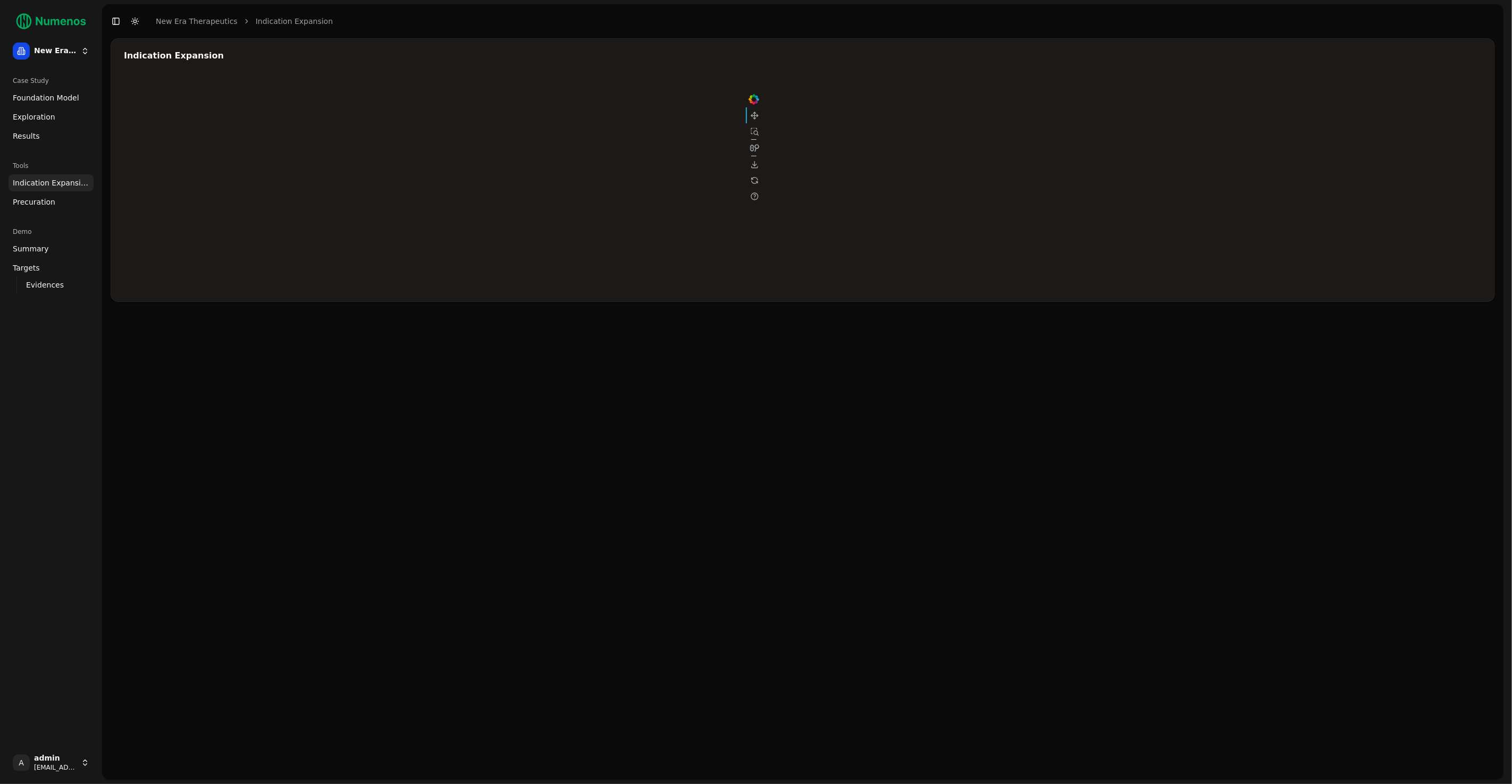
drag, startPoint x: 316, startPoint y: 203, endPoint x: 291, endPoint y: 200, distance: 25.2
click at [291, 200] on div at bounding box center [442, 182] width 638 height 213
click at [758, 180] on div at bounding box center [753, 180] width 16 height 16
click at [129, 21] on button "Toggle Dark Mode" at bounding box center [134, 21] width 15 height 15
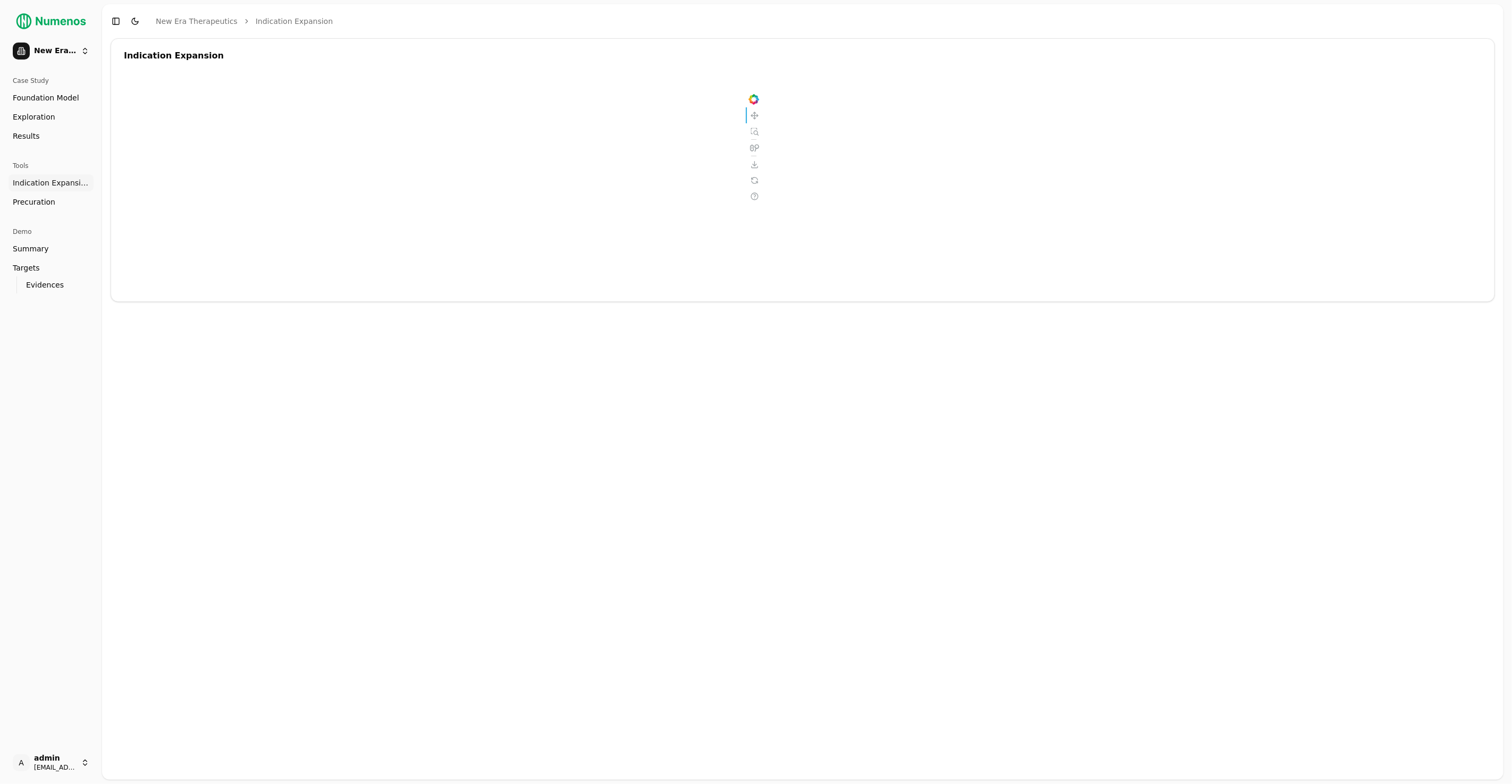
click at [129, 21] on button "Toggle Dark Mode" at bounding box center [134, 21] width 15 height 15
